Goal: Information Seeking & Learning: Compare options

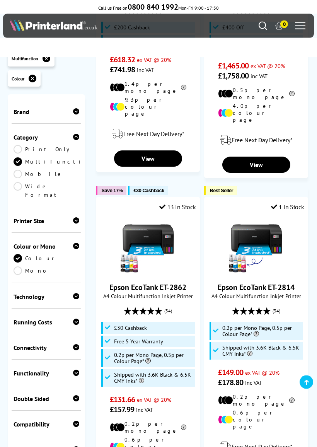
scroll to position [1529, 0]
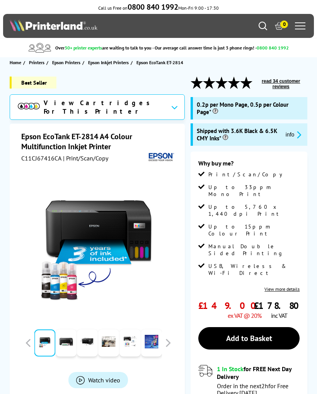
click at [291, 286] on link "View more details" at bounding box center [281, 289] width 35 height 6
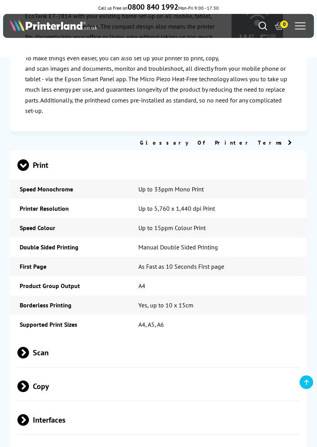
scroll to position [1370, 0]
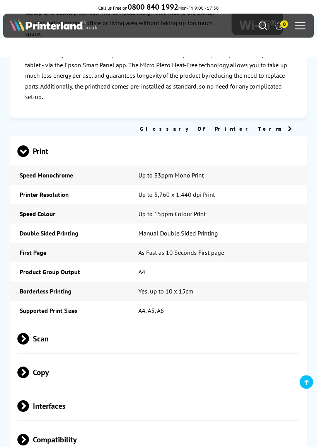
click at [31, 324] on span "Scan" at bounding box center [158, 338] width 282 height 29
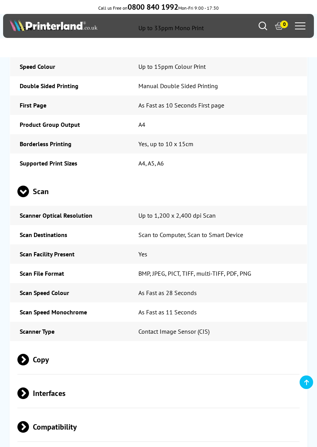
scroll to position [1520, 0]
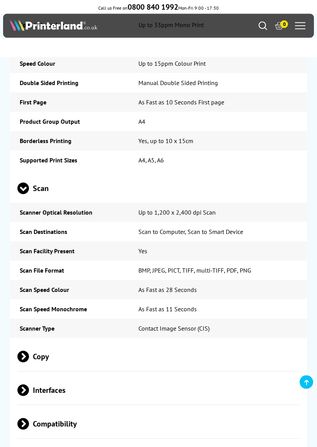
click at [29, 351] on span at bounding box center [29, 357] width 0 height 12
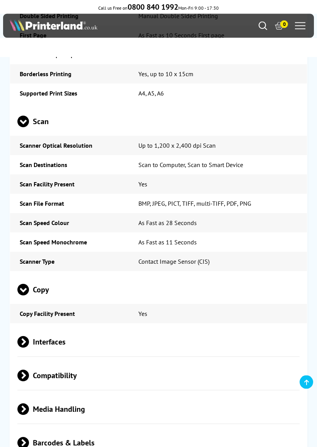
scroll to position [1596, 0]
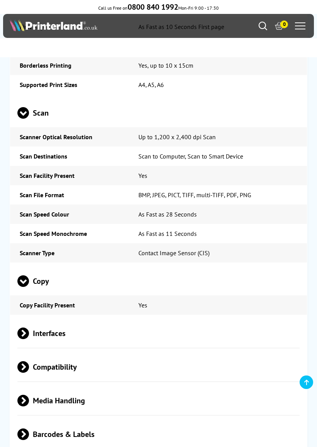
click at [29, 361] on span at bounding box center [29, 367] width 0 height 12
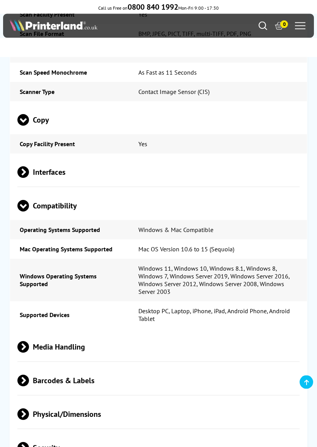
scroll to position [1764, 0]
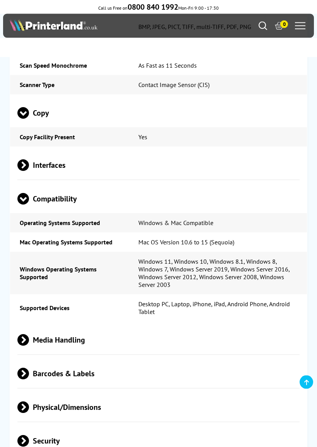
click at [31, 359] on span "Barcodes & Labels" at bounding box center [158, 373] width 282 height 29
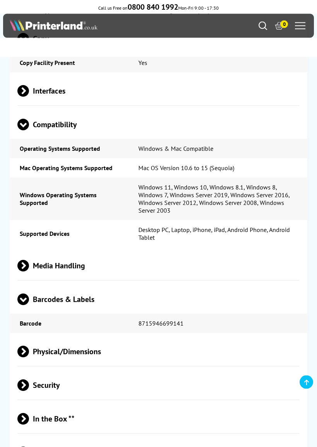
scroll to position [1838, 0]
click at [29, 345] on span at bounding box center [29, 351] width 0 height 12
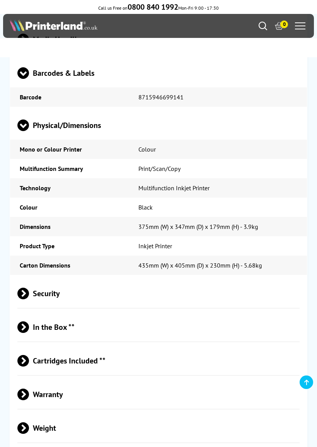
scroll to position [2074, 0]
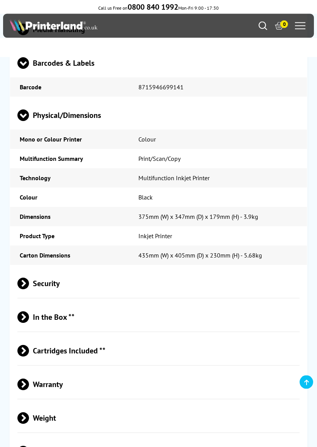
click at [36, 311] on span "In the Box **" at bounding box center [158, 317] width 282 height 29
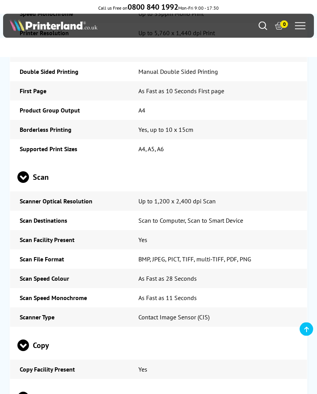
scroll to position [1524, 0]
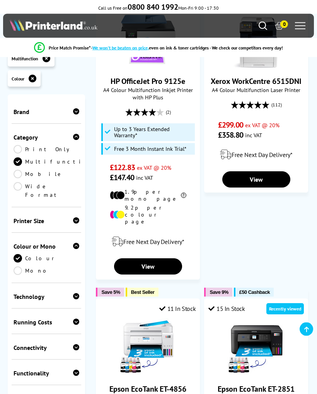
scroll to position [794, 0]
click at [259, 30] on icon "Search" at bounding box center [263, 26] width 9 height 9
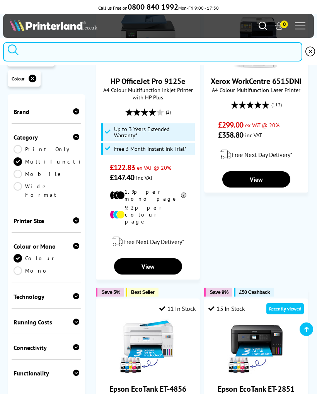
click at [105, 51] on input "search" at bounding box center [152, 51] width 299 height 19
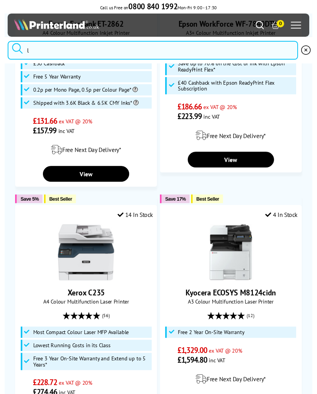
scroll to position [0, 0]
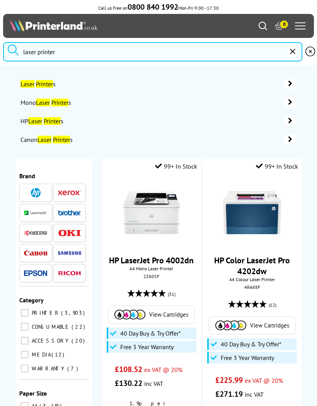
type input "laser printer"
click at [13, 51] on button "submit" at bounding box center [12, 50] width 19 height 17
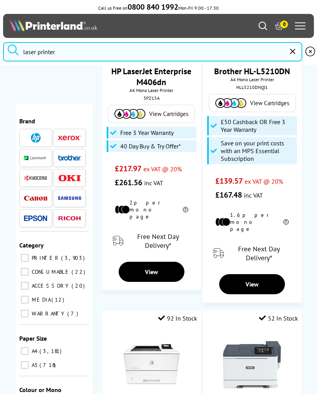
scroll to position [558, 0]
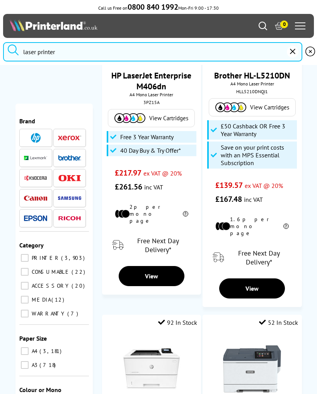
click at [260, 278] on link "View" at bounding box center [252, 288] width 66 height 20
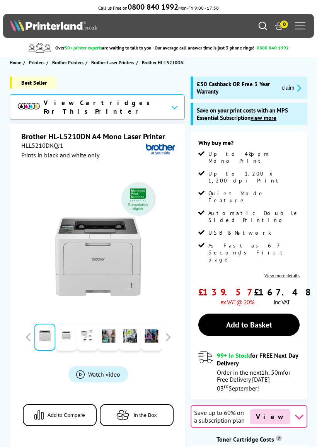
click at [293, 235] on div "Why buy me? Up to 48ppm Mono Print Up to 1,200 x 1,200 dpi Print Quiet Mode Fea…" at bounding box center [248, 208] width 101 height 139
click at [293, 272] on link "View more details" at bounding box center [281, 275] width 35 height 6
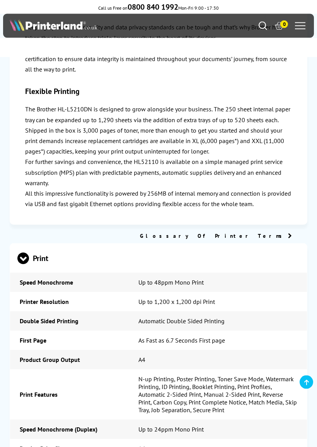
scroll to position [2200, 0]
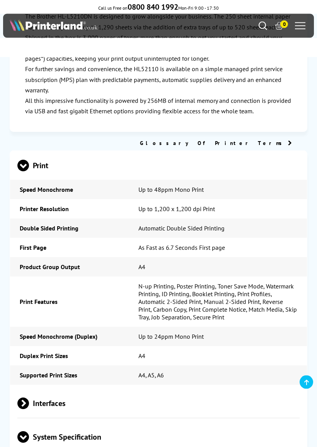
click at [280, 389] on span "Interfaces" at bounding box center [158, 403] width 282 height 29
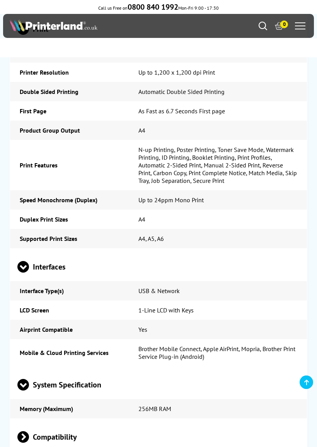
scroll to position [2428, 0]
click at [71, 393] on span "Compatibility" at bounding box center [158, 436] width 282 height 29
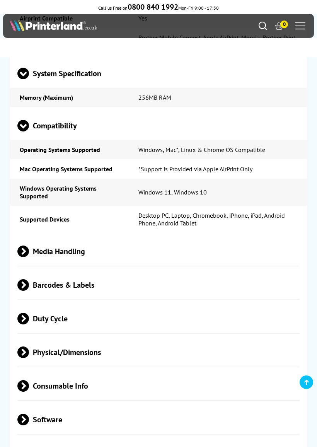
scroll to position [2757, 0]
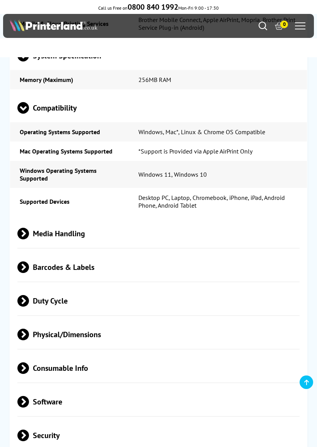
click at [41, 387] on span "Software" at bounding box center [158, 401] width 282 height 29
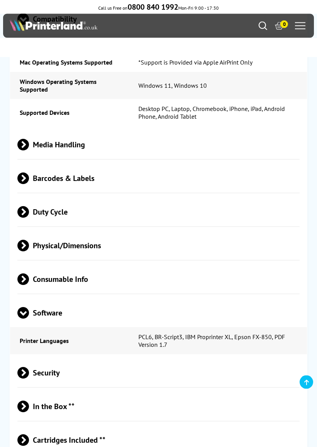
click at [34, 392] on span "In the Box **" at bounding box center [158, 406] width 282 height 29
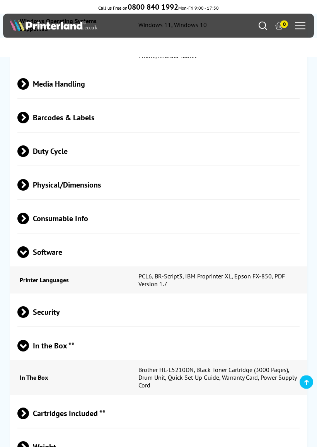
scroll to position [2906, 0]
click at [95, 393] on span "Cartridges Included **" at bounding box center [158, 412] width 282 height 29
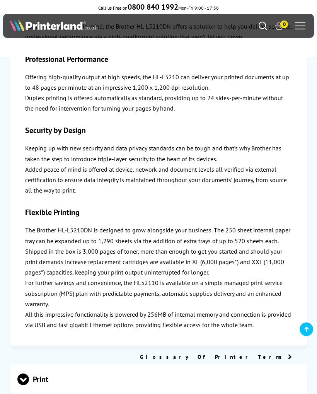
scroll to position [2065, 0]
